Goal: Task Accomplishment & Management: Manage account settings

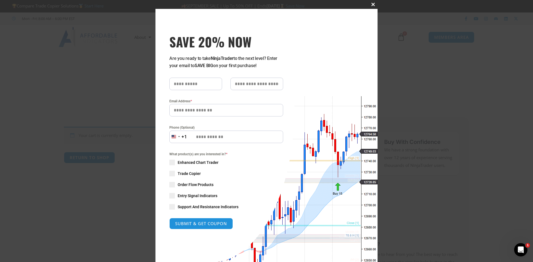
click at [325, 6] on button "Close this module" at bounding box center [373, 4] width 9 height 9
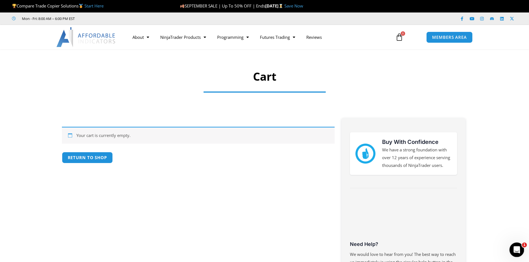
click at [325, 249] on icon "Open Intercom Messenger" at bounding box center [516, 249] width 9 height 9
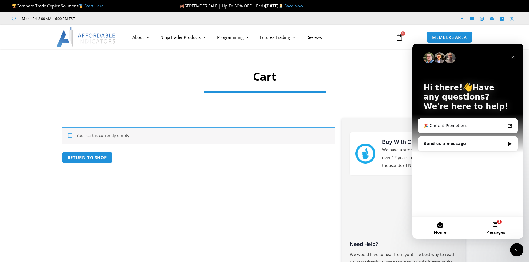
click at [325, 229] on button "1 Messages" at bounding box center [496, 228] width 56 height 22
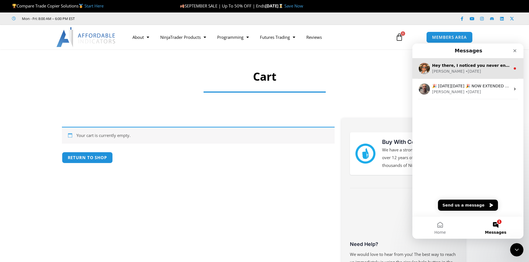
click at [325, 75] on div "Hey there, I noticed you never ended up getting back to [GEOGRAPHIC_DATA], but …" at bounding box center [467, 68] width 111 height 21
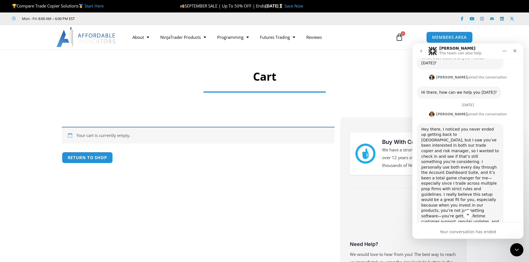
scroll to position [138, 0]
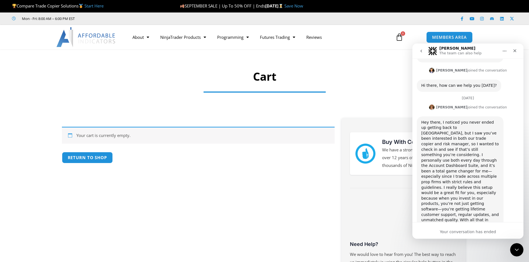
click at [325, 51] on icon "go back" at bounding box center [421, 51] width 2 height 3
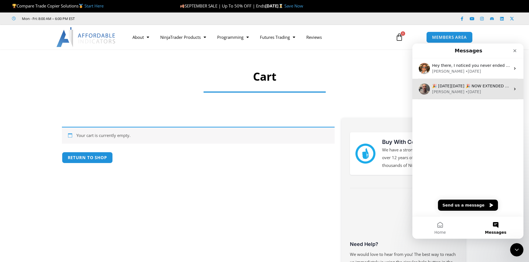
click at [325, 96] on div "🎉 [DATE][DATE] 🎉 NOW EXTENDED To [DATE] – 40% OFF everything, plus 60% OFF sele…" at bounding box center [467, 89] width 111 height 21
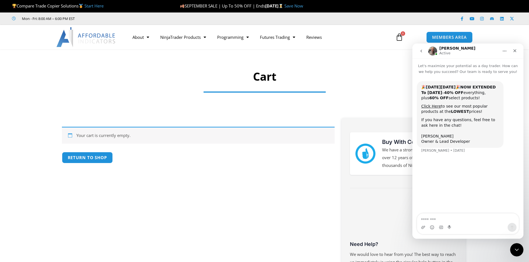
click at [325, 52] on icon "go back" at bounding box center [421, 51] width 4 height 4
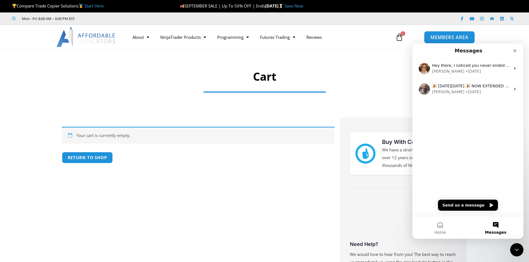
click at [325, 40] on span "MEMBERS AREA" at bounding box center [449, 37] width 38 height 5
click at [325, 35] on span "MEMBERS AREA" at bounding box center [449, 37] width 38 height 5
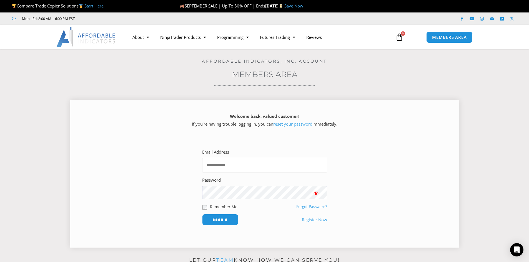
click at [252, 166] on input "Email Address" at bounding box center [264, 165] width 125 height 15
click at [242, 166] on input "Email Address" at bounding box center [264, 165] width 125 height 15
click at [245, 164] on input "Email Address" at bounding box center [264, 165] width 125 height 15
